Goal: Task Accomplishment & Management: Complete application form

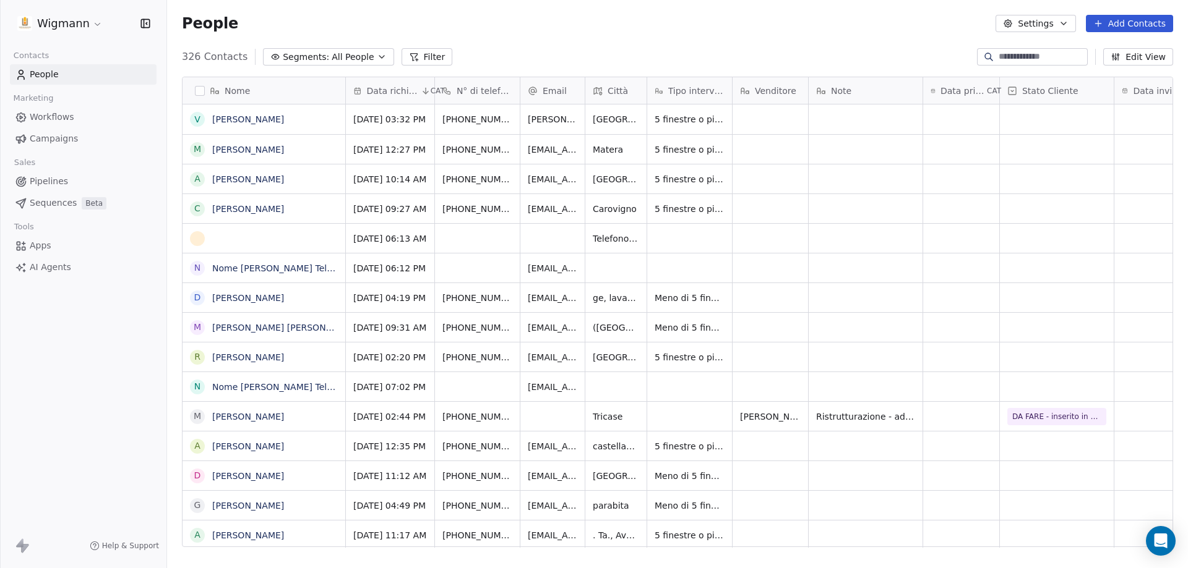
scroll to position [491, 1011]
drag, startPoint x: 1141, startPoint y: 30, endPoint x: 1039, endPoint y: 80, distance: 113.1
click at [856, 28] on button "Add Contacts" at bounding box center [1129, 23] width 87 height 17
drag, startPoint x: 1106, startPoint y: 52, endPoint x: 1086, endPoint y: 89, distance: 42.4
click at [856, 46] on span "Create new contact" at bounding box center [1135, 50] width 85 height 13
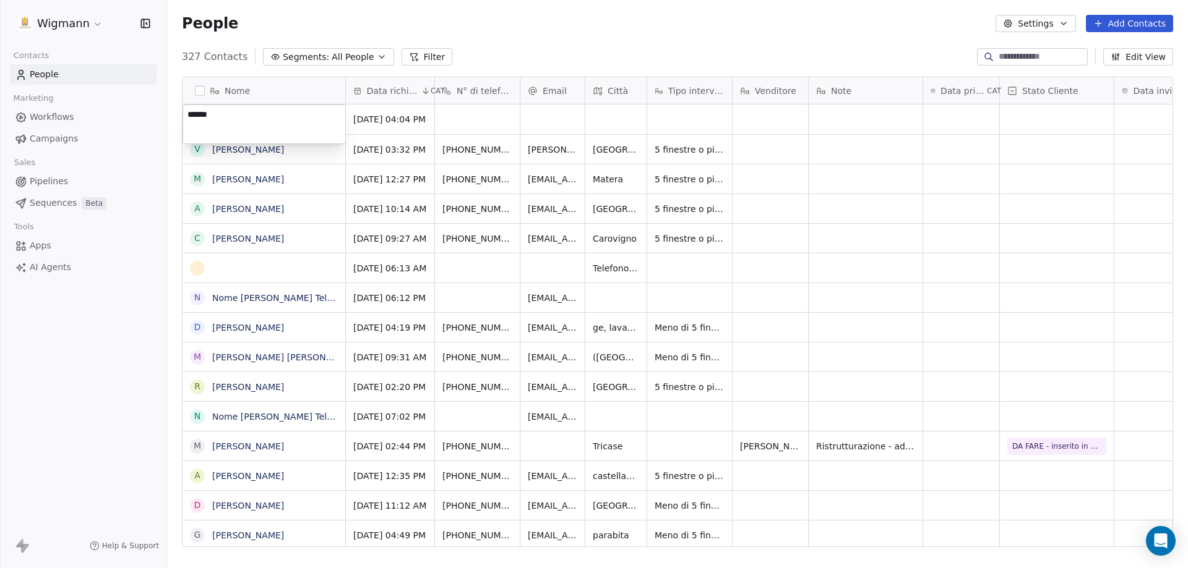
type textarea "*******"
click at [465, 106] on html "Wigmann Contacts People Marketing Workflows Campaigns Sales Pipelines Sequences…" at bounding box center [594, 284] width 1188 height 568
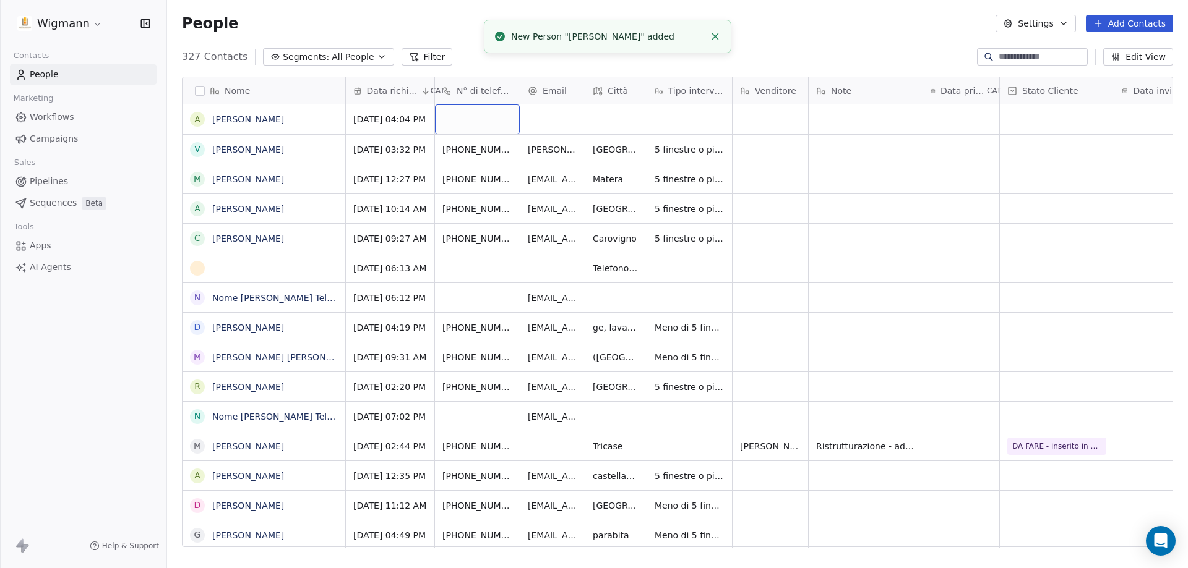
click at [468, 114] on div "grid" at bounding box center [477, 120] width 85 height 30
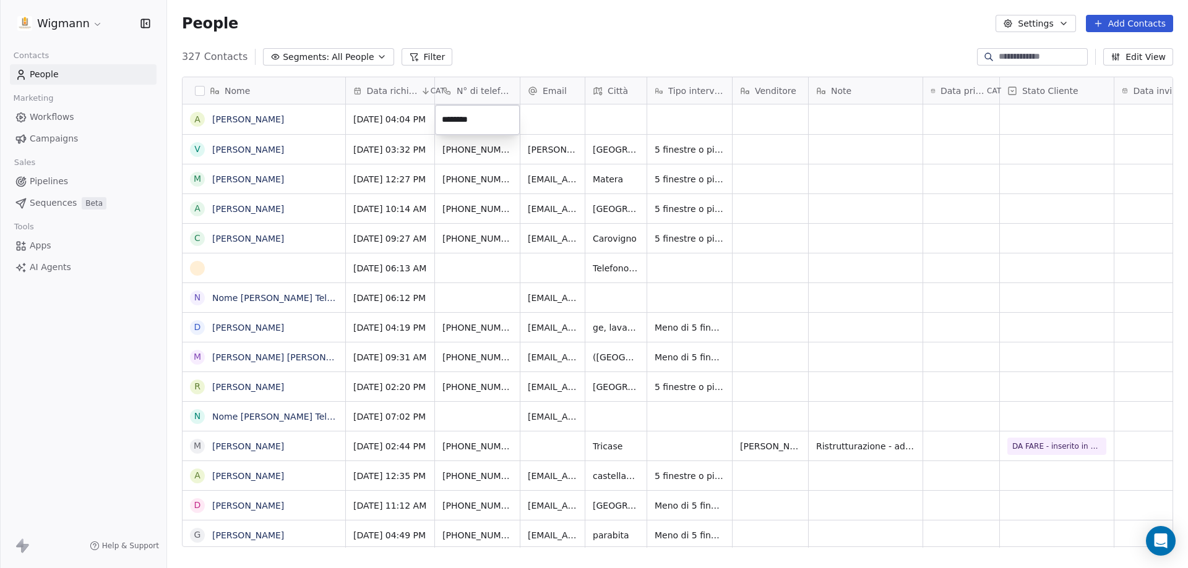
type input "*********"
click at [557, 118] on html "Wigmann Contacts People Marketing Workflows Campaigns Sales Pipelines Sequences…" at bounding box center [594, 284] width 1188 height 568
click at [614, 116] on div "grid" at bounding box center [615, 120] width 61 height 30
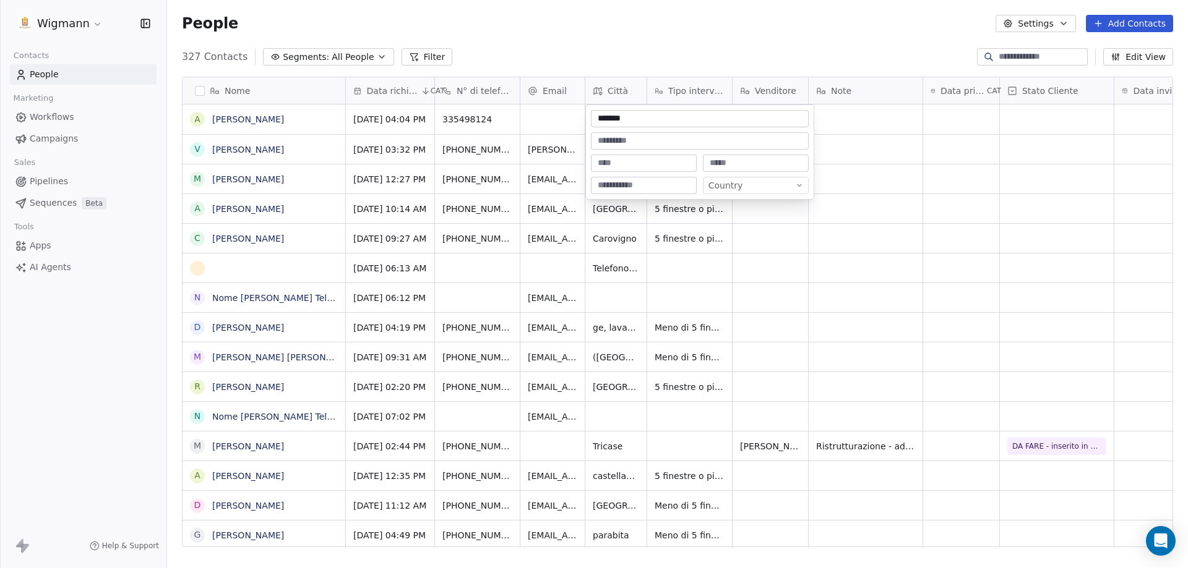
type input "********"
click at [856, 137] on html "Wigmann Contacts People Marketing Workflows Campaigns Sales Pipelines Sequences…" at bounding box center [594, 284] width 1188 height 568
click at [849, 124] on div "grid" at bounding box center [865, 120] width 114 height 30
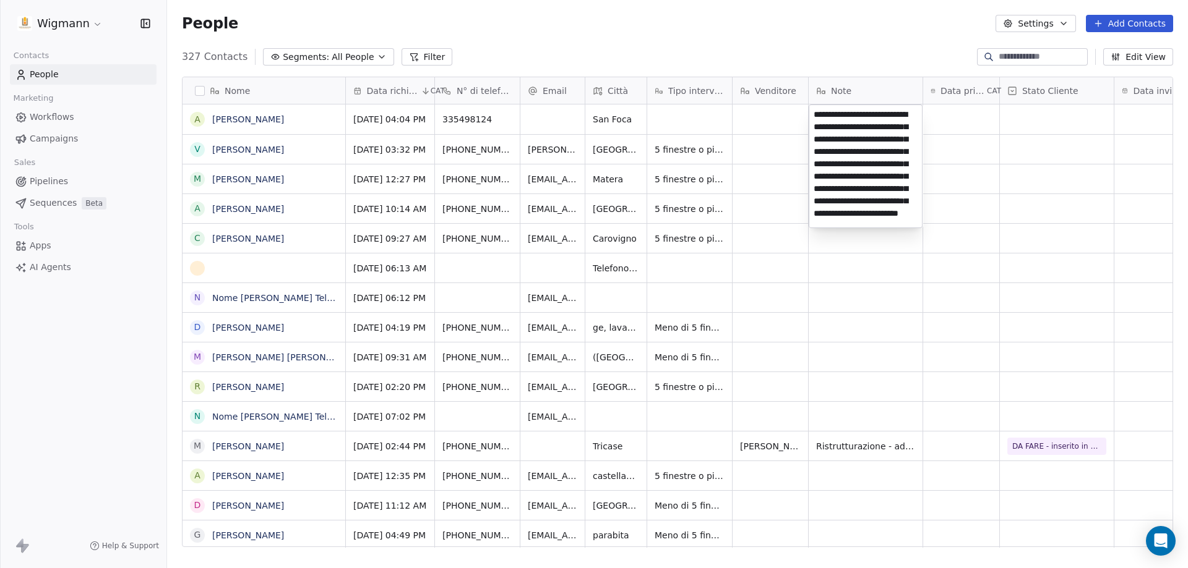
scroll to position [41, 0]
type textarea "**********"
click at [856, 127] on html "Wigmann Contacts People Marketing Workflows Campaigns Sales Pipelines Sequences…" at bounding box center [594, 284] width 1188 height 568
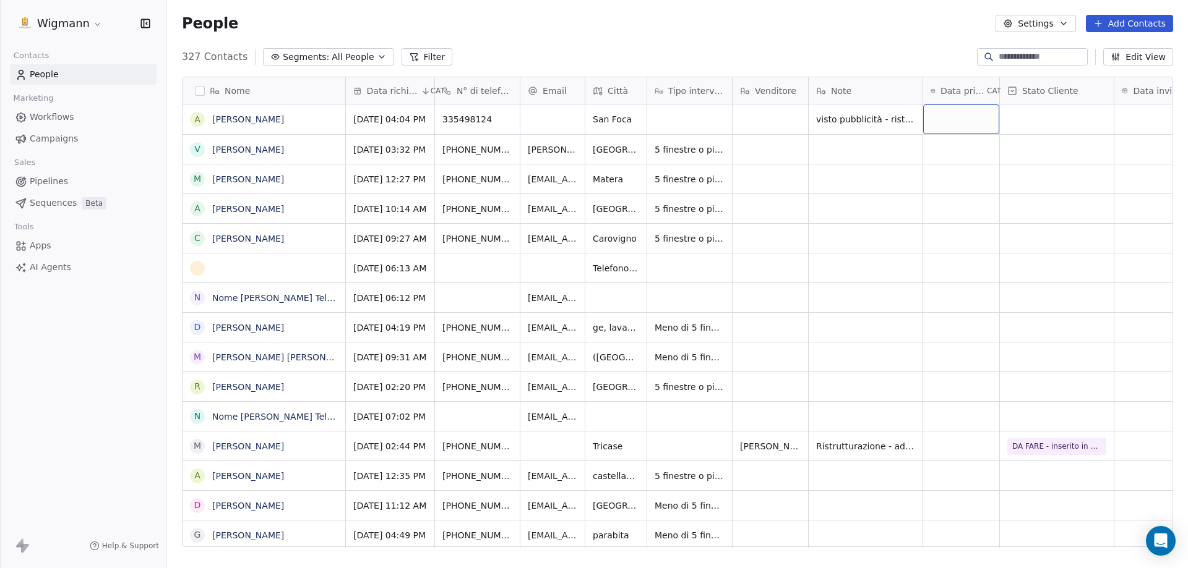
click at [856, 122] on div "grid" at bounding box center [961, 120] width 76 height 30
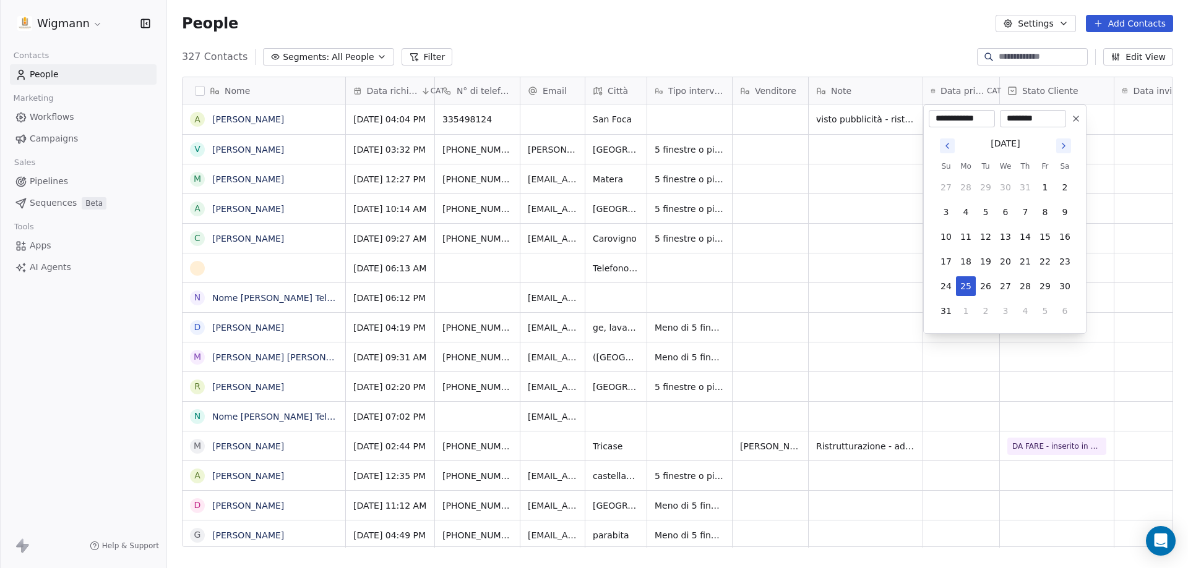
click at [856, 126] on html "Wigmann Contacts People Marketing Workflows Campaigns Sales Pipelines Sequences…" at bounding box center [594, 284] width 1188 height 568
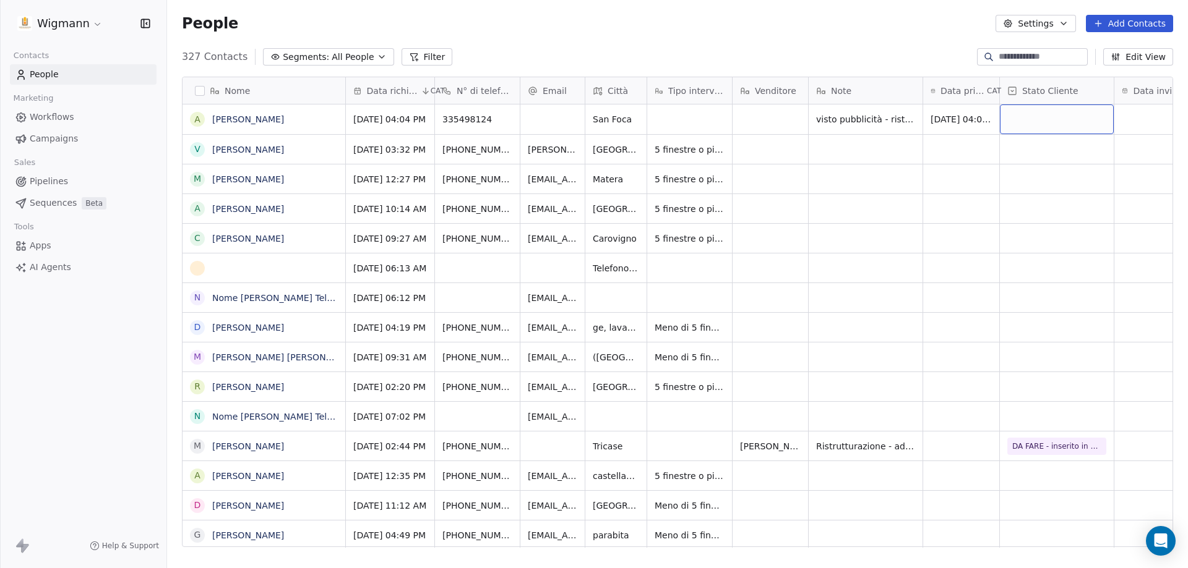
click at [856, 119] on div "grid" at bounding box center [1057, 120] width 114 height 30
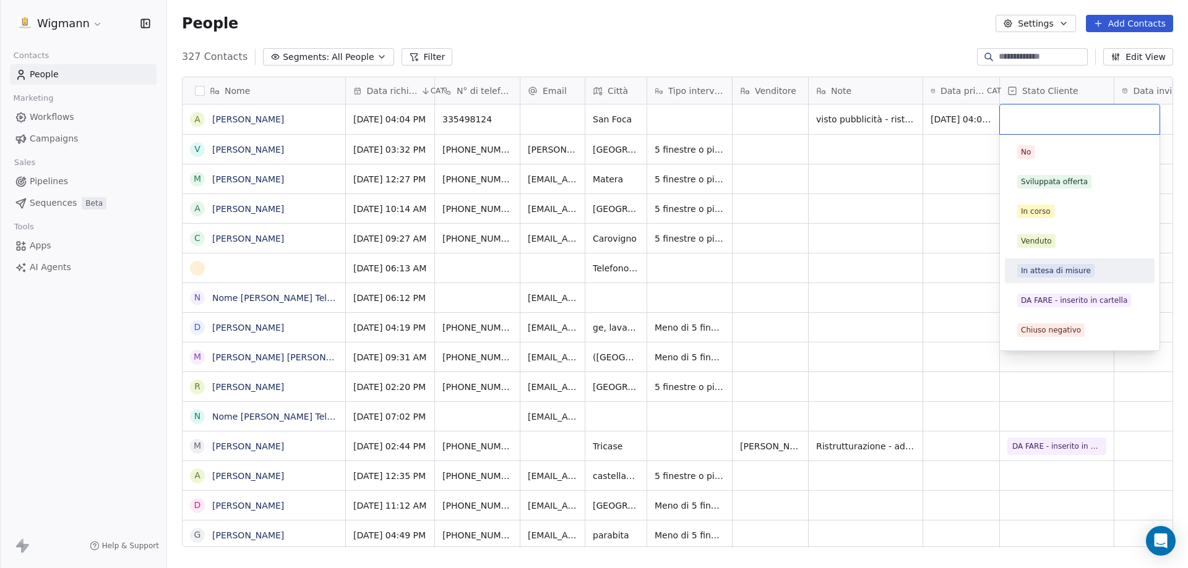
click at [856, 265] on span "In attesa di misure" at bounding box center [1055, 271] width 77 height 14
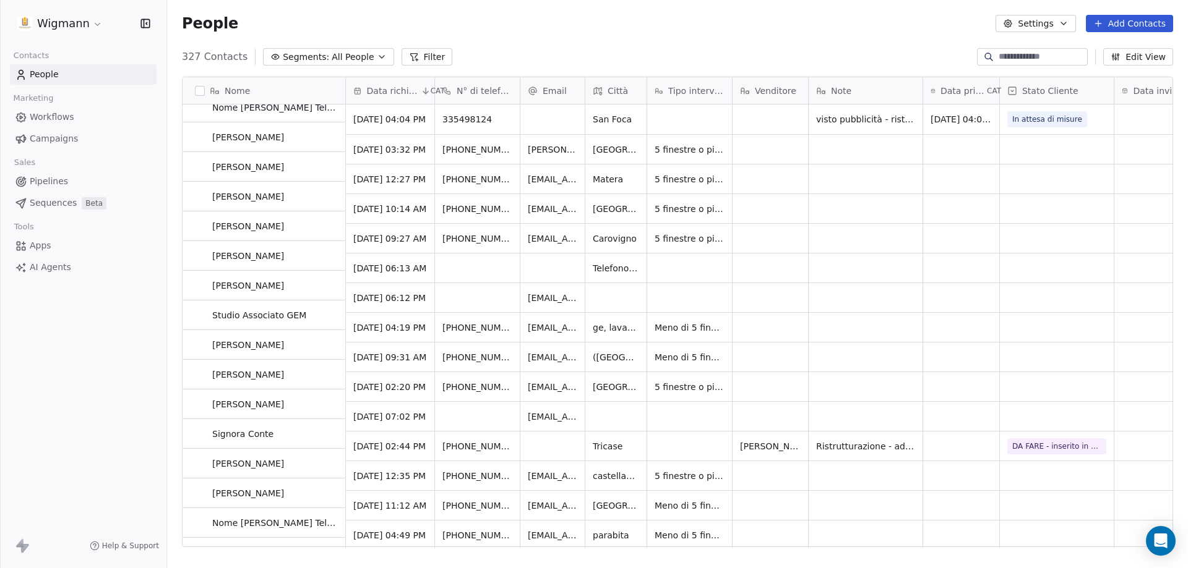
scroll to position [0, 0]
